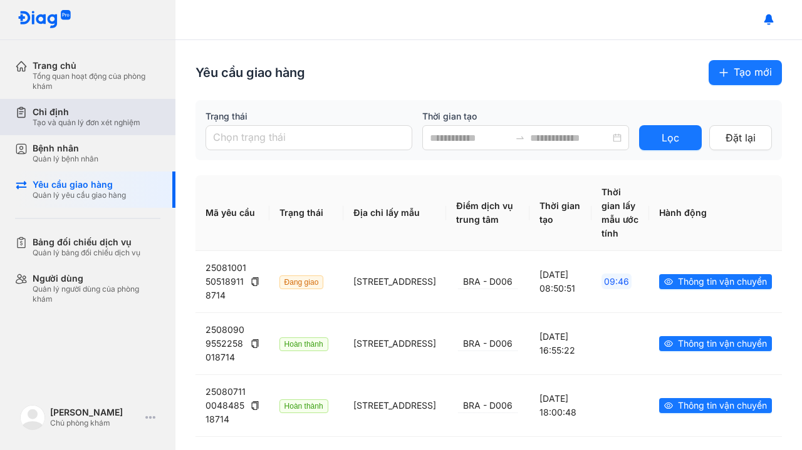
click at [85, 99] on div "Chỉ định Tạo và quản lý đơn xét nghiệm" at bounding box center [95, 117] width 160 height 36
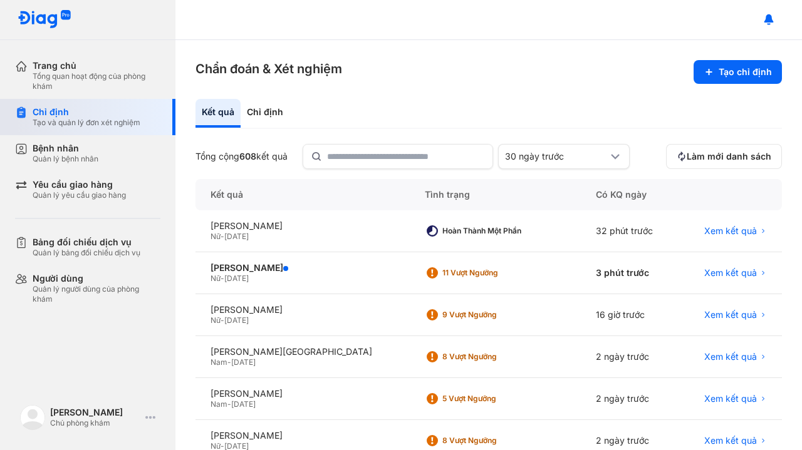
click at [88, 114] on div "Chỉ định" at bounding box center [87, 112] width 108 height 11
click at [249, 280] on span "[DATE]" at bounding box center [236, 278] width 24 height 9
click at [262, 273] on div "[PERSON_NAME]" at bounding box center [302, 267] width 184 height 11
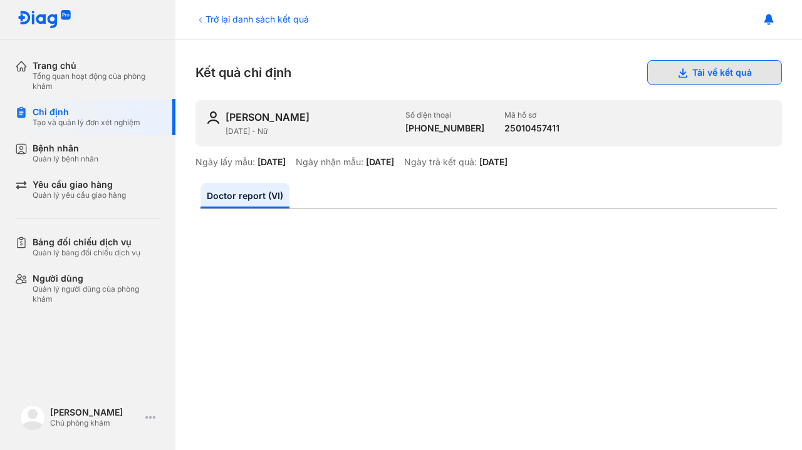
click at [686, 73] on button "Tải về kết quả" at bounding box center [714, 72] width 135 height 25
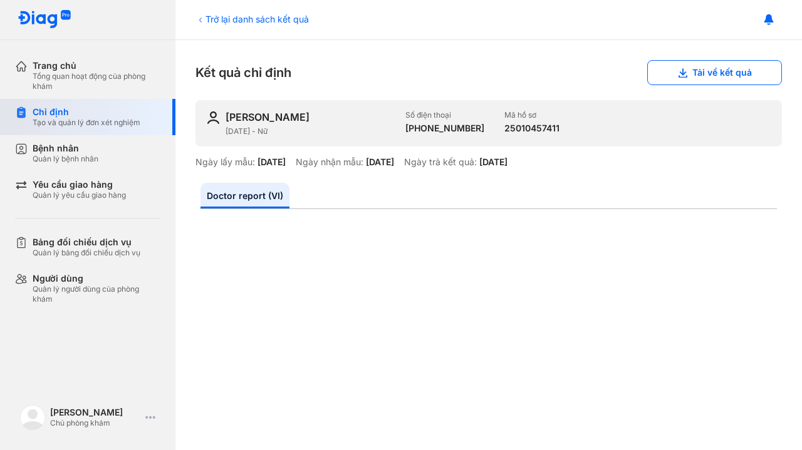
click at [81, 116] on div "Chỉ định" at bounding box center [87, 112] width 108 height 11
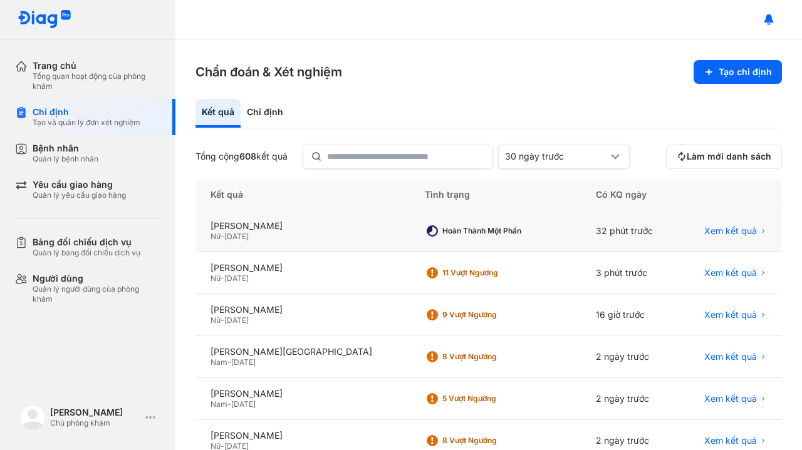
click at [276, 232] on div "Nữ - [DATE]" at bounding box center [302, 237] width 184 height 10
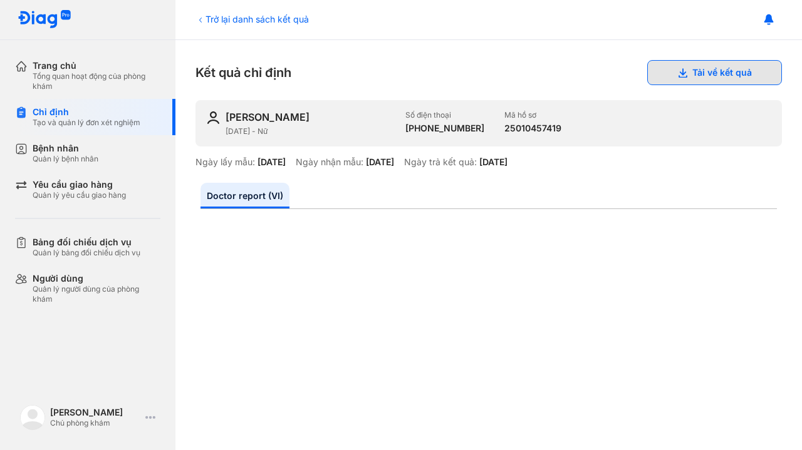
click at [709, 73] on button "Tải về kết quả" at bounding box center [714, 72] width 135 height 25
click at [704, 63] on button "Tải về kết quả" at bounding box center [714, 72] width 135 height 25
